Goal: Task Accomplishment & Management: Use online tool/utility

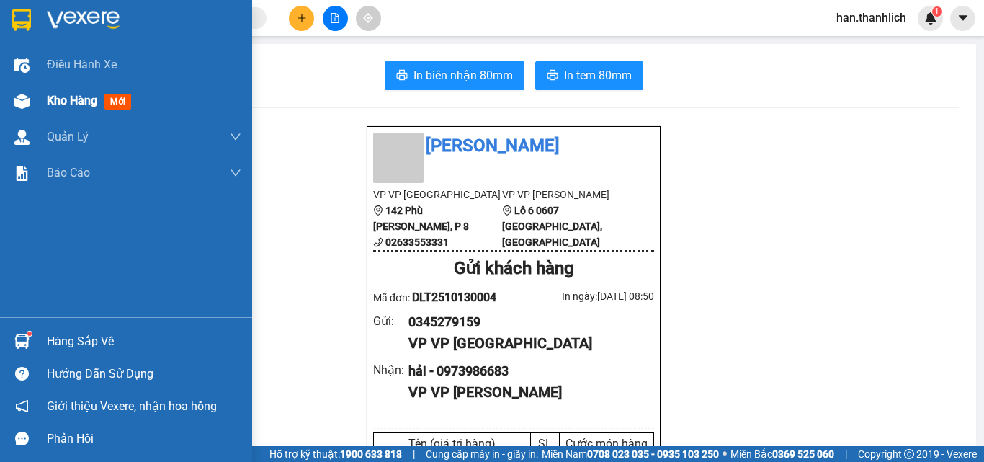
click at [33, 113] on div at bounding box center [21, 101] width 25 height 25
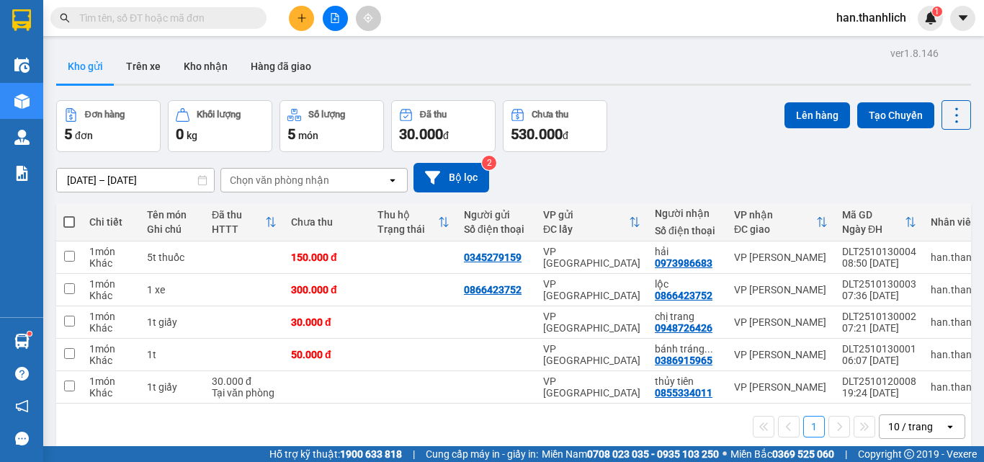
click at [71, 222] on span at bounding box center [69, 222] width 12 height 12
click at [69, 215] on input "checkbox" at bounding box center [69, 215] width 0 height 0
checkbox input "true"
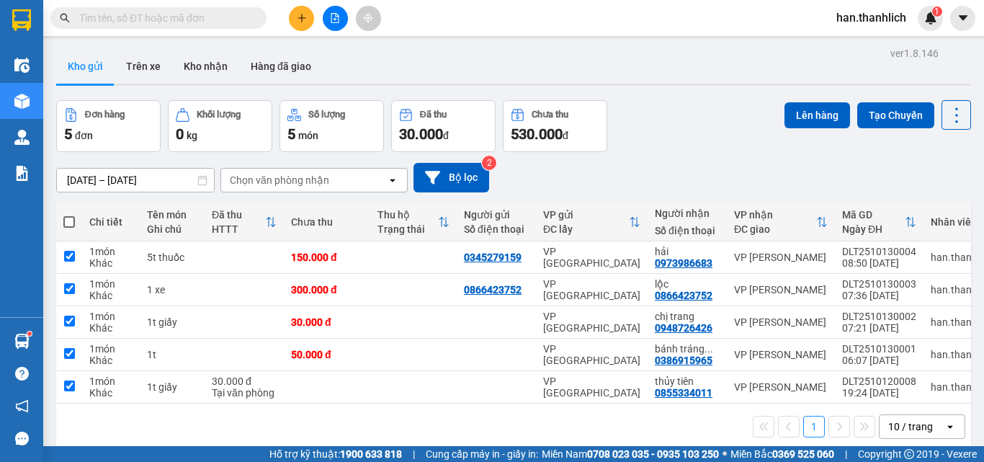
checkbox input "true"
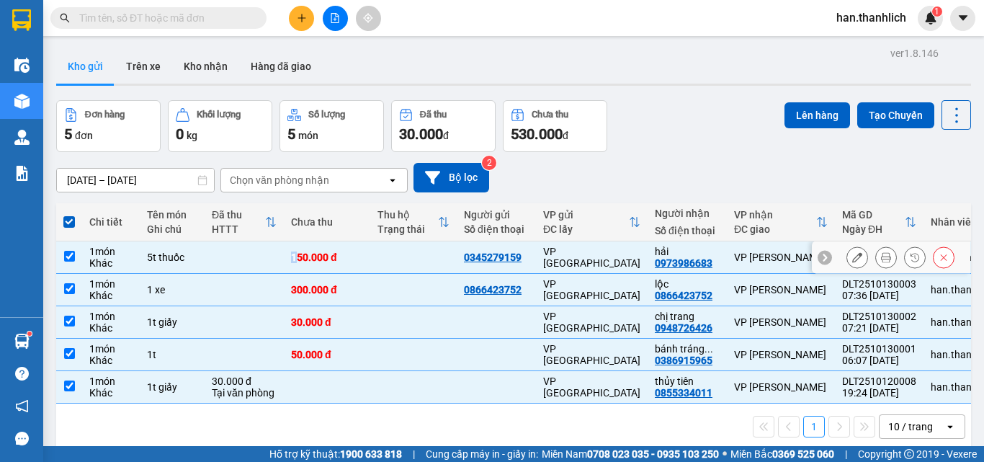
click at [295, 257] on div "150.000 đ" at bounding box center [327, 257] width 72 height 12
checkbox input "false"
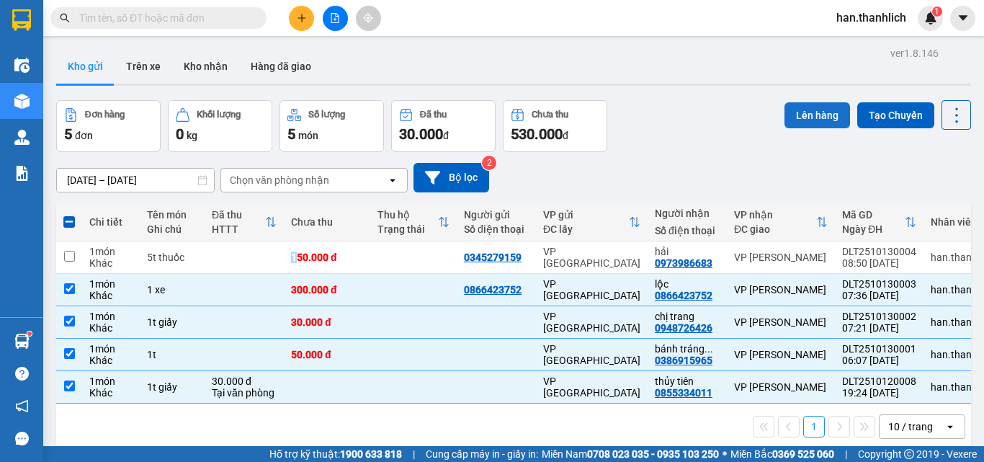
click at [799, 119] on button "Lên hàng" at bounding box center [818, 115] width 66 height 26
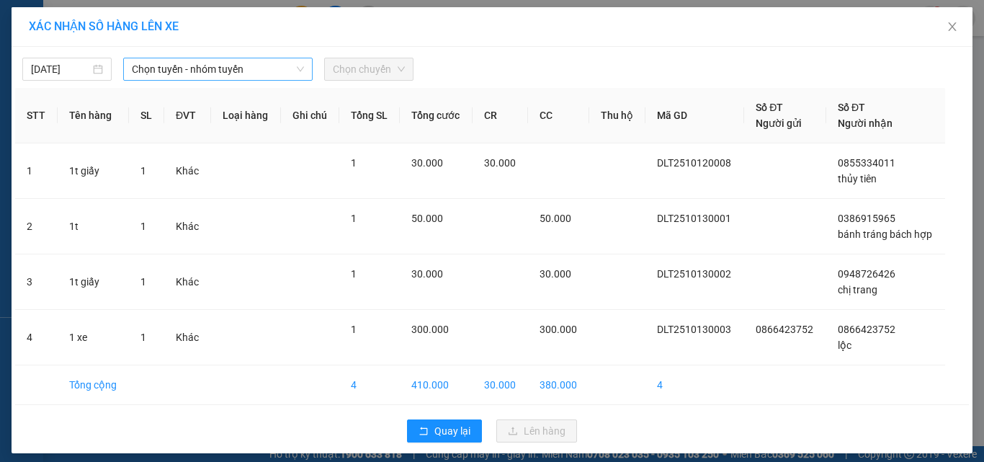
click at [241, 72] on span "Chọn tuyến - nhóm tuyến" at bounding box center [218, 69] width 172 height 22
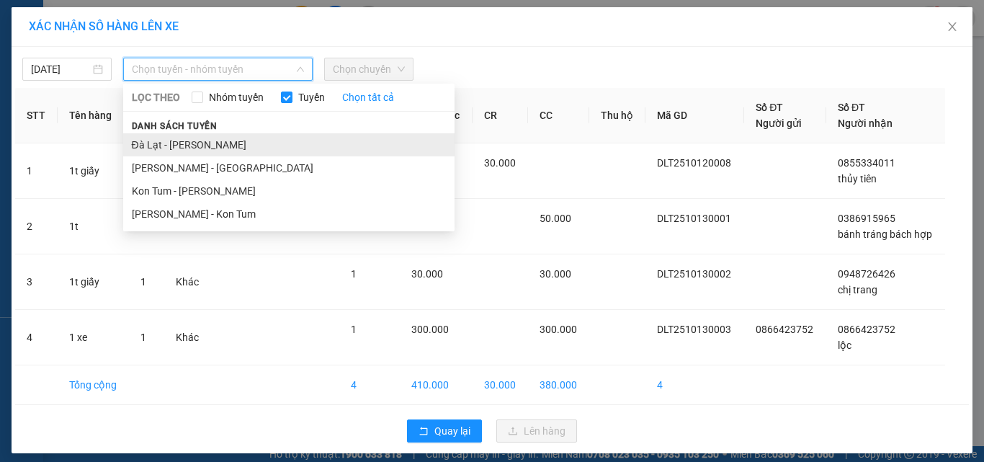
click at [211, 146] on li "Đà Lạt - [PERSON_NAME]" at bounding box center [288, 144] width 331 height 23
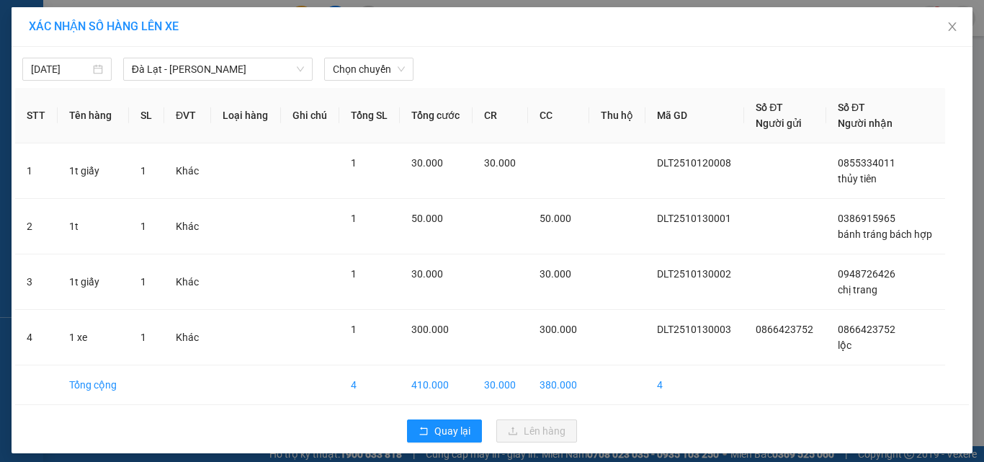
click at [339, 82] on div "[DATE] [GEOGRAPHIC_DATA] - Phan Thiết LỌC THEO Nhóm tuyến Tuyến Chọn tất cả Dan…" at bounding box center [492, 250] width 961 height 406
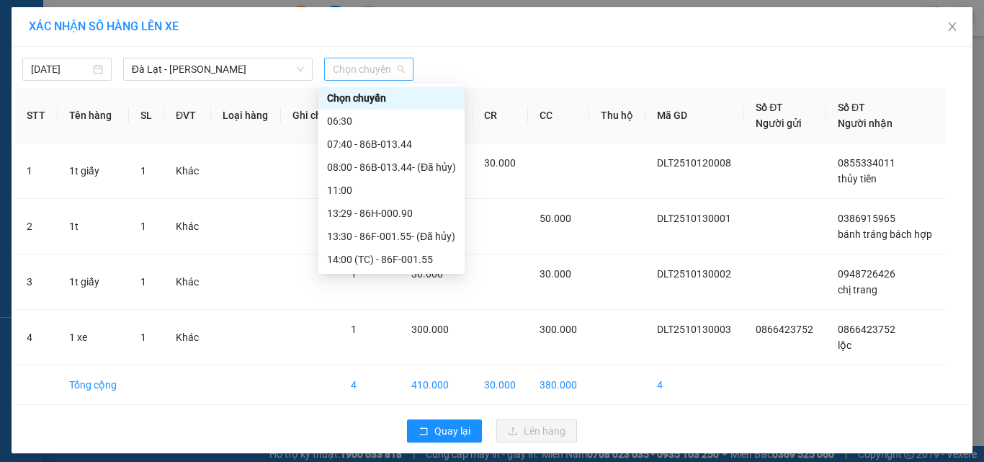
click at [347, 71] on span "Chọn chuyến" at bounding box center [369, 69] width 72 height 22
click at [373, 148] on div "07:40 - 86B-013.44" at bounding box center [391, 144] width 129 height 16
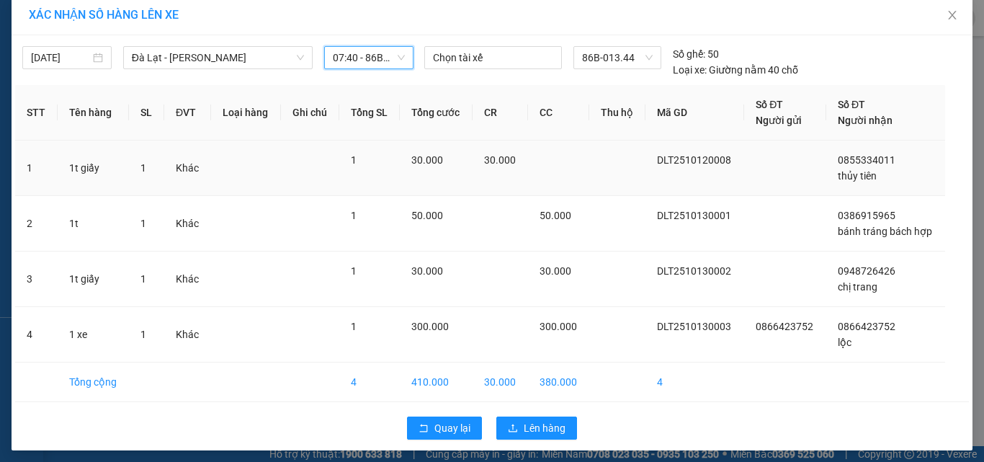
scroll to position [17, 0]
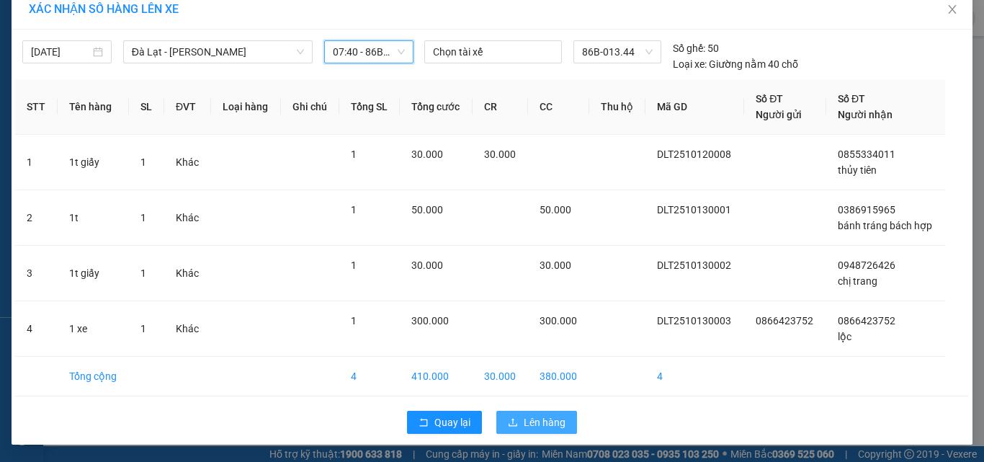
click at [516, 425] on button "Lên hàng" at bounding box center [536, 422] width 81 height 23
